Goal: Find specific page/section: Find specific page/section

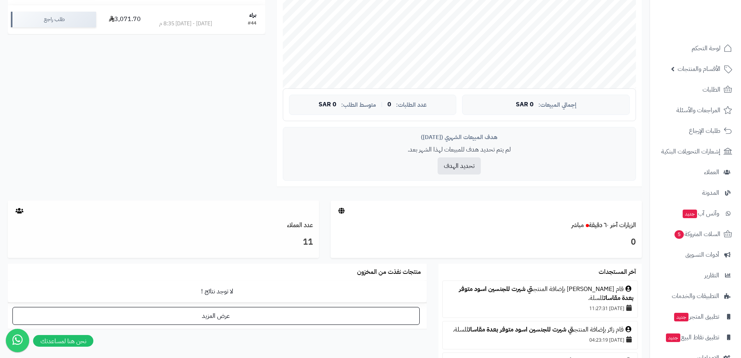
scroll to position [233, 0]
click at [185, 248] on div "11" at bounding box center [163, 243] width 311 height 28
drag, startPoint x: 289, startPoint y: 229, endPoint x: 295, endPoint y: 226, distance: 6.3
click at [291, 228] on link "عدد العملاء" at bounding box center [300, 223] width 26 height 9
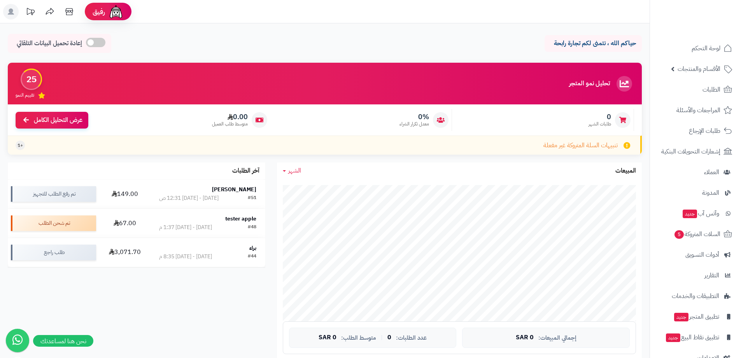
scroll to position [233, 0]
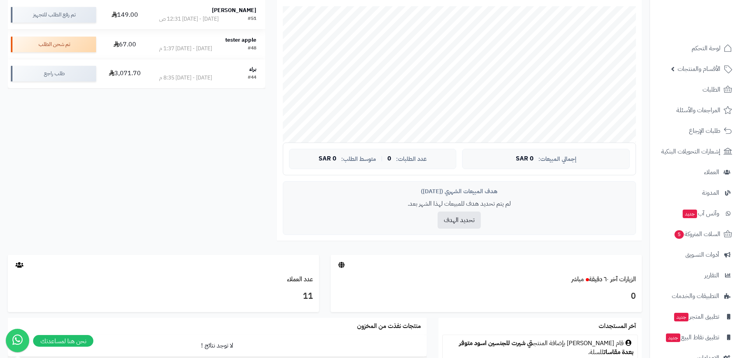
scroll to position [102, 0]
